Goal: Task Accomplishment & Management: Use online tool/utility

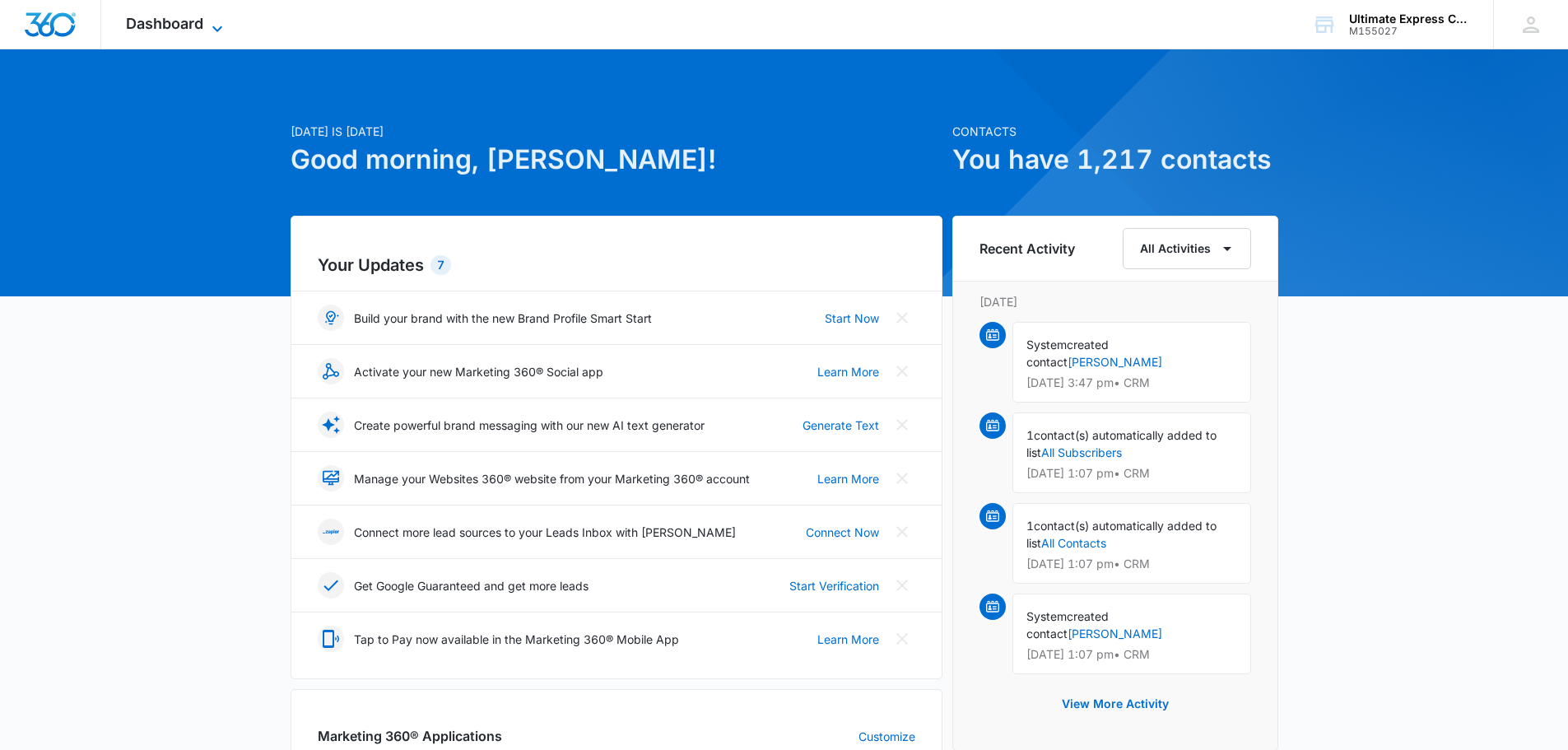
click at [152, 17] on span "Dashboard" at bounding box center [164, 23] width 77 height 17
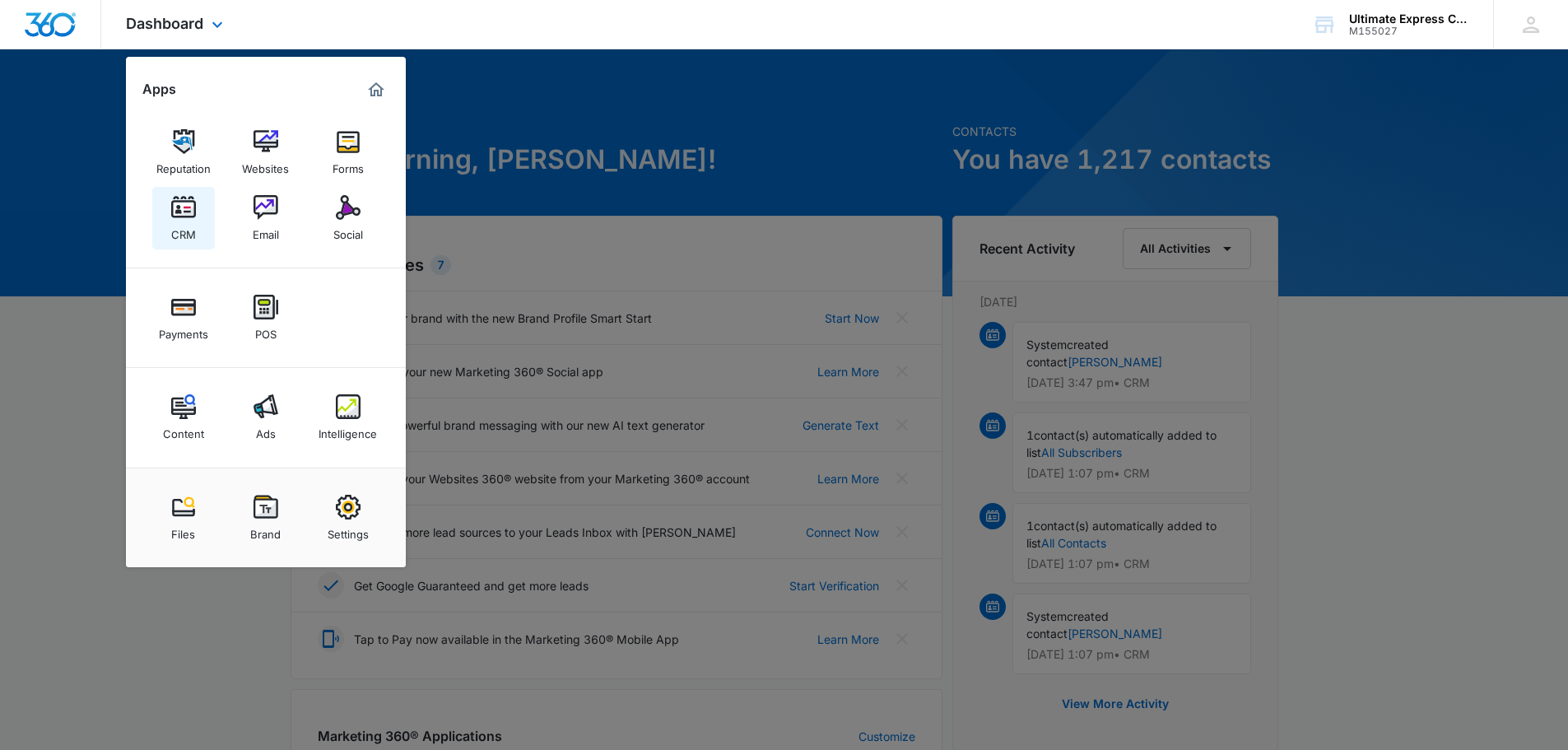
click at [181, 197] on img at bounding box center [183, 207] width 24 height 24
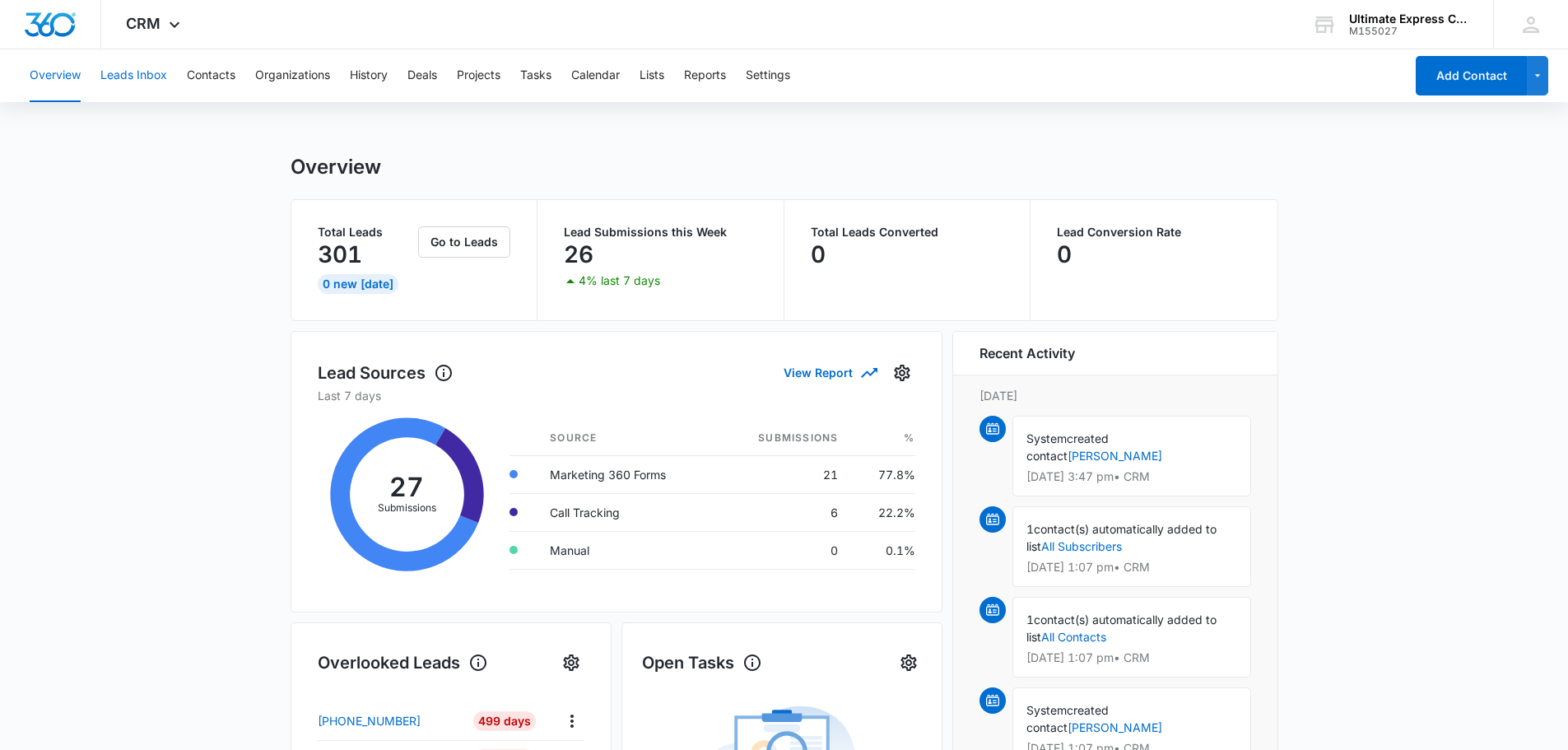
click at [128, 63] on button "Leads Inbox" at bounding box center [134, 76] width 67 height 53
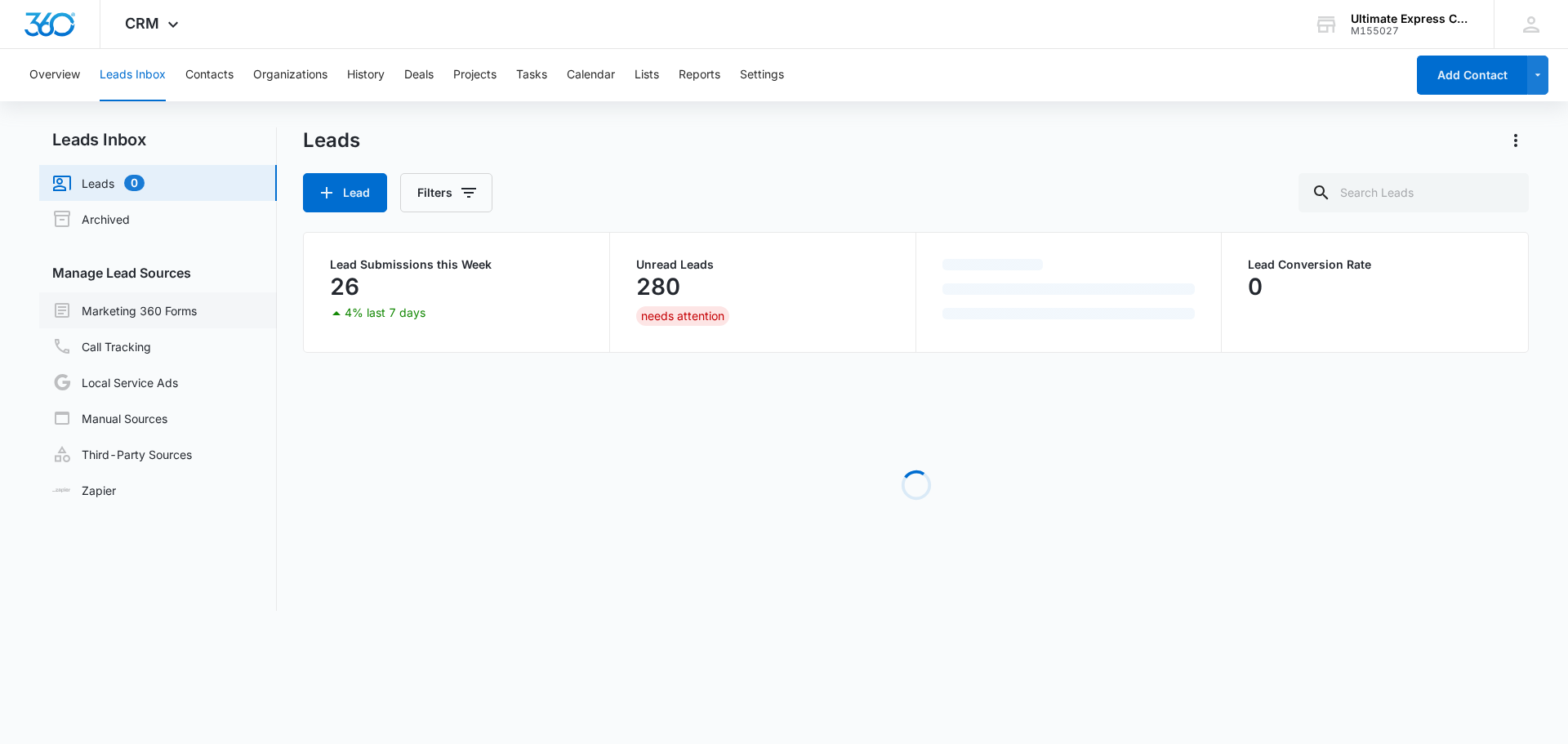
click at [145, 310] on link "Marketing 360 Forms" at bounding box center [124, 310] width 145 height 20
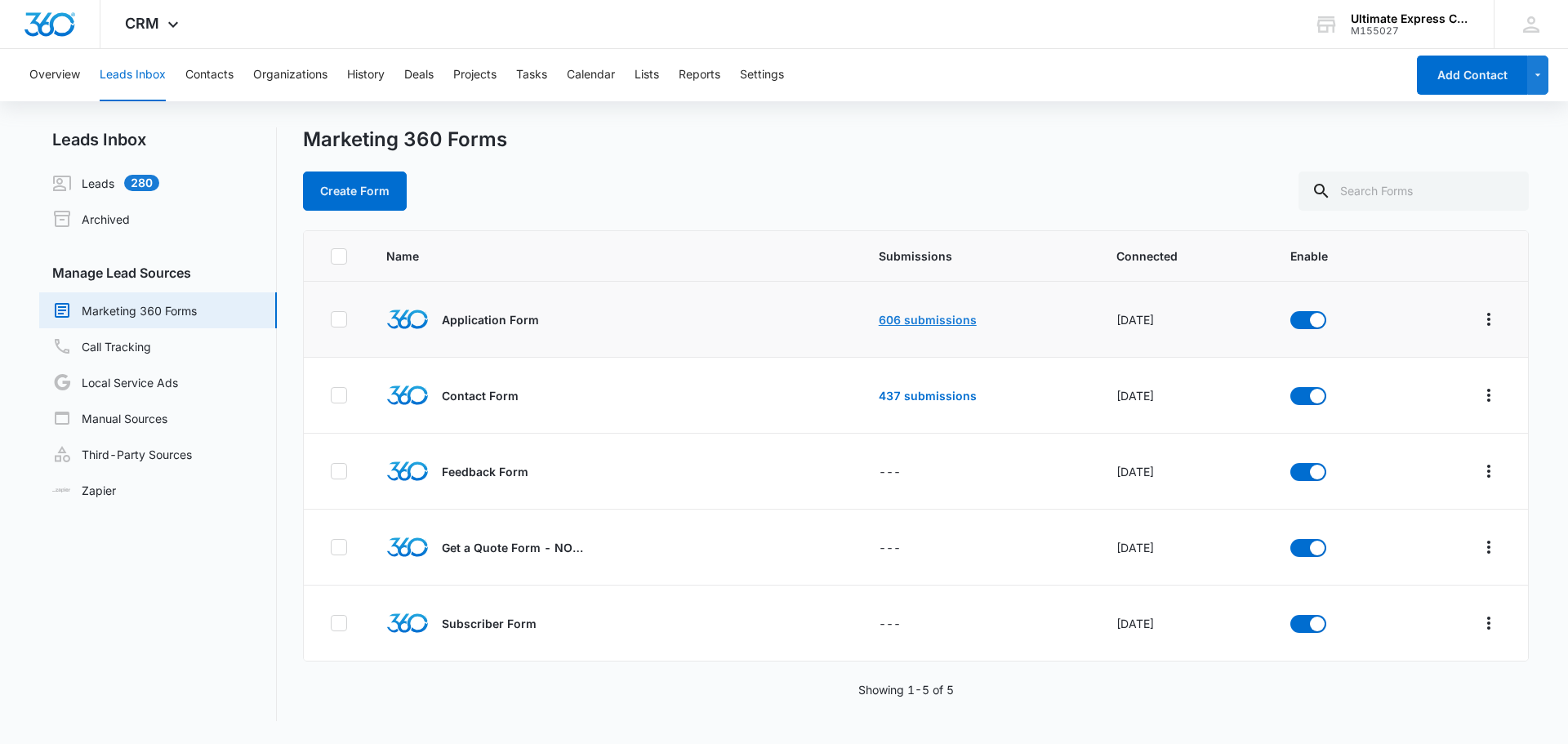
click at [888, 322] on link "606 submissions" at bounding box center [928, 319] width 98 height 13
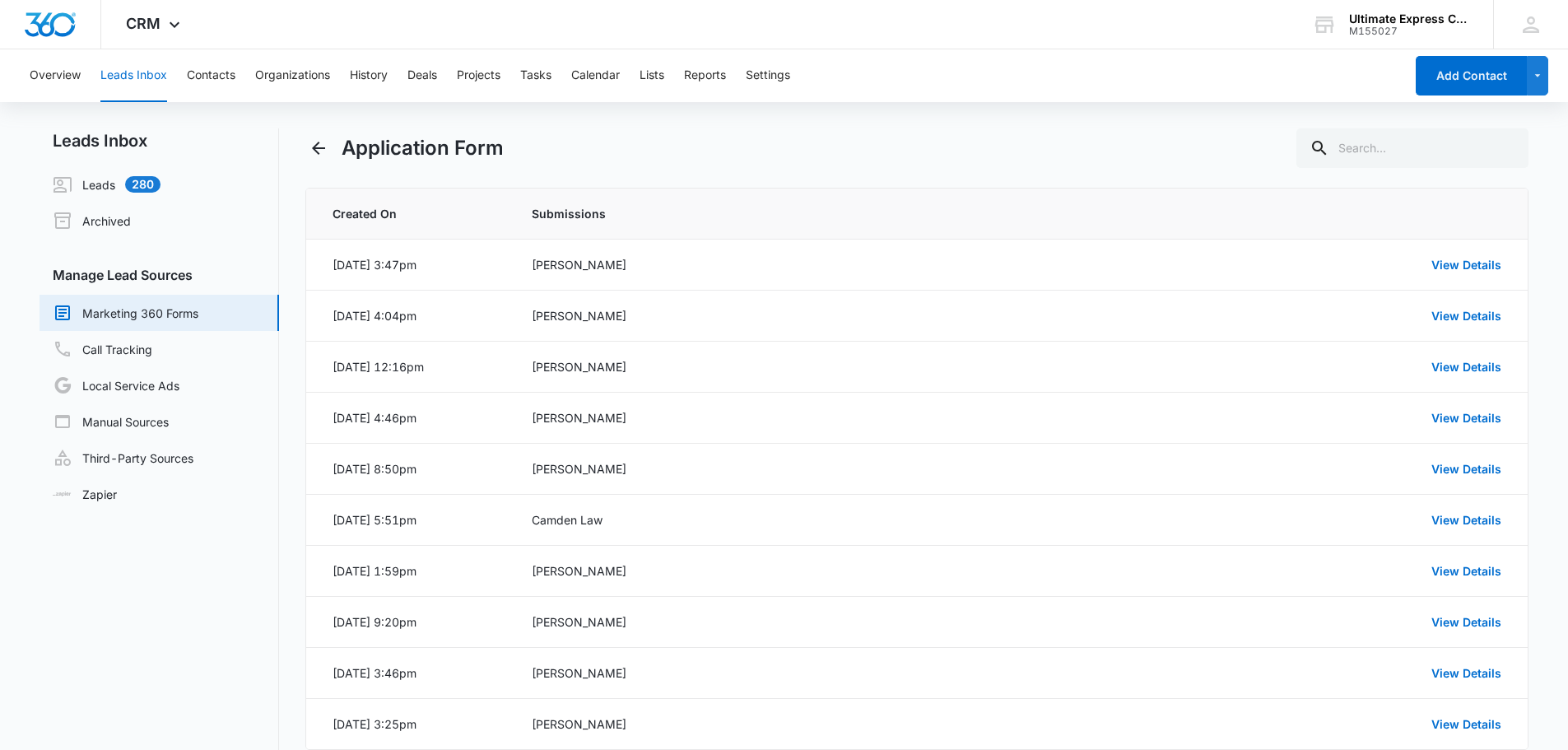
click at [601, 146] on div "Application Form" at bounding box center [917, 149] width 1224 height 40
